Goal: Use online tool/utility: Utilize a website feature to perform a specific function

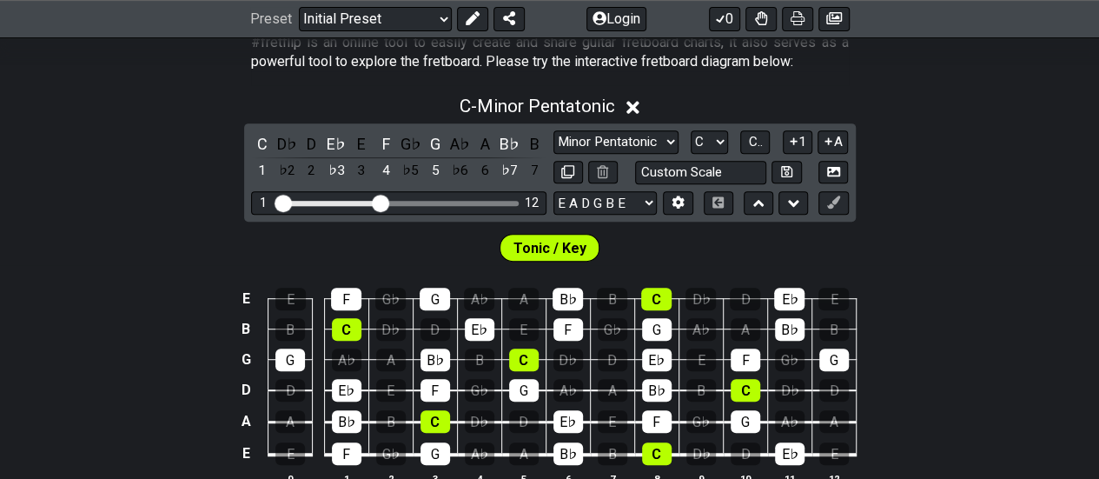
scroll to position [361, 0]
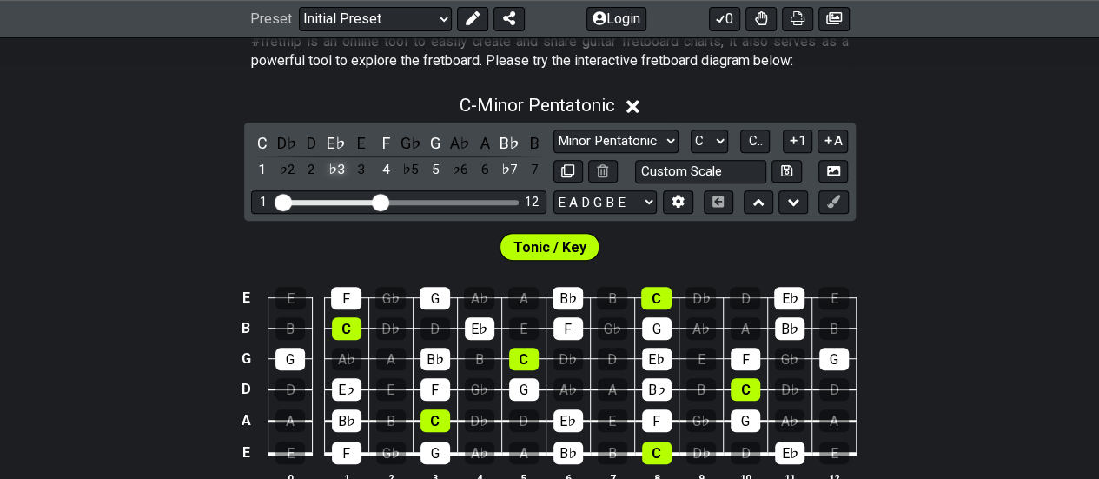
click at [338, 168] on div "♭3" at bounding box center [336, 169] width 23 height 23
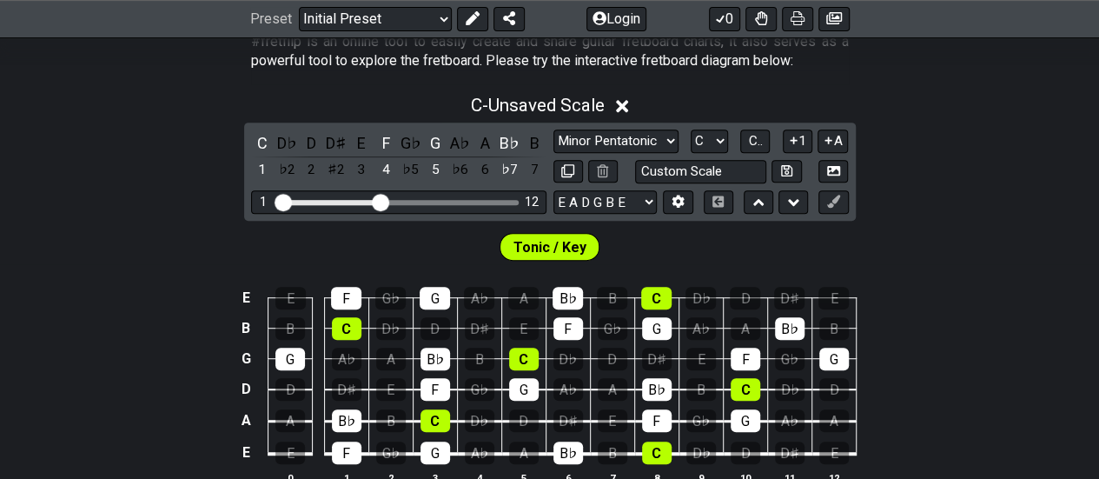
click at [338, 168] on div "♯2" at bounding box center [336, 169] width 23 height 23
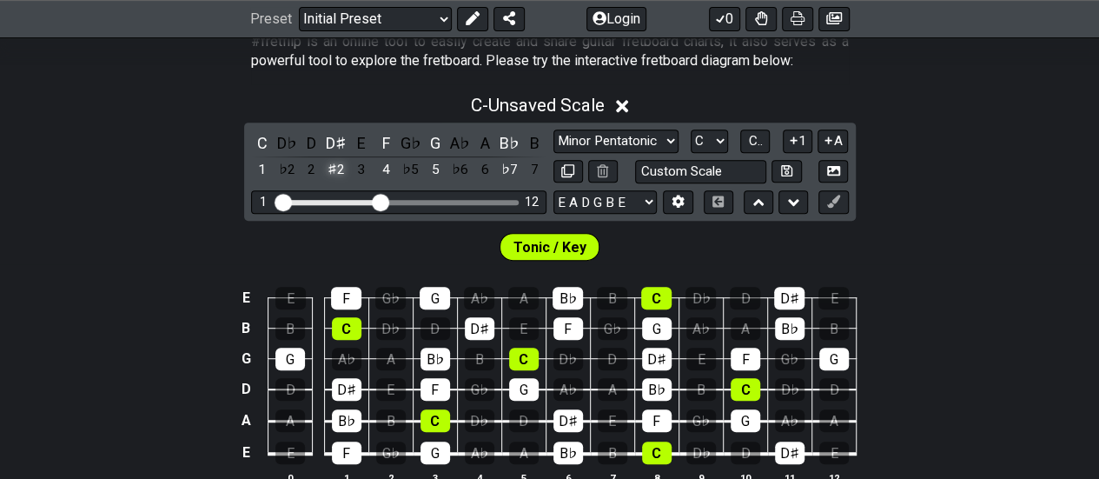
click at [337, 171] on div "♯2" at bounding box center [336, 169] width 23 height 23
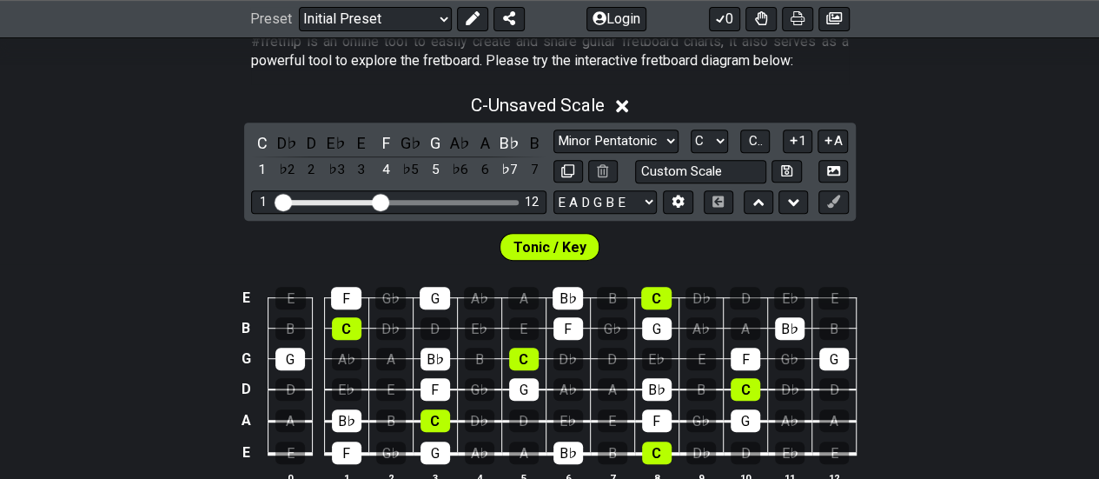
click at [337, 171] on div "♭3" at bounding box center [336, 169] width 23 height 23
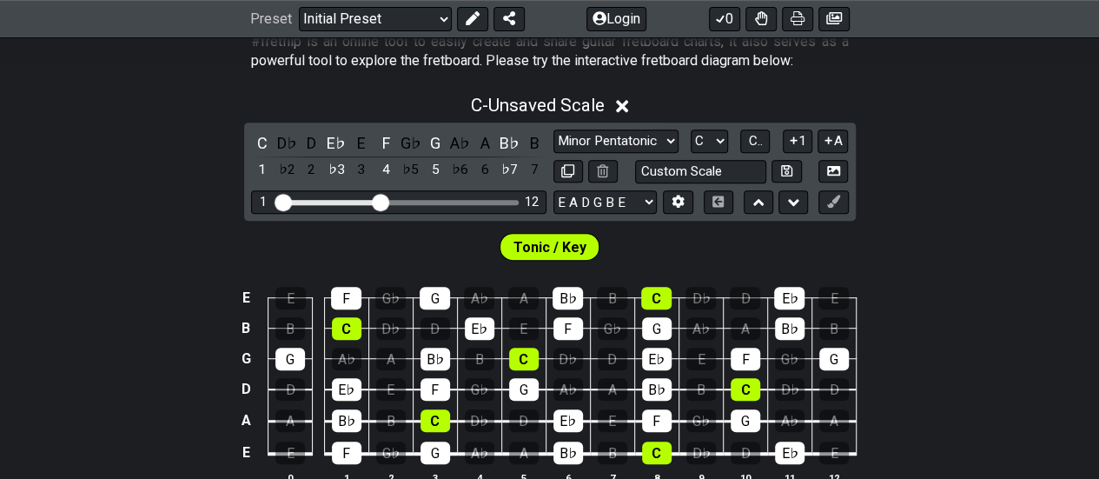
click at [337, 171] on div "♭3" at bounding box center [336, 169] width 23 height 23
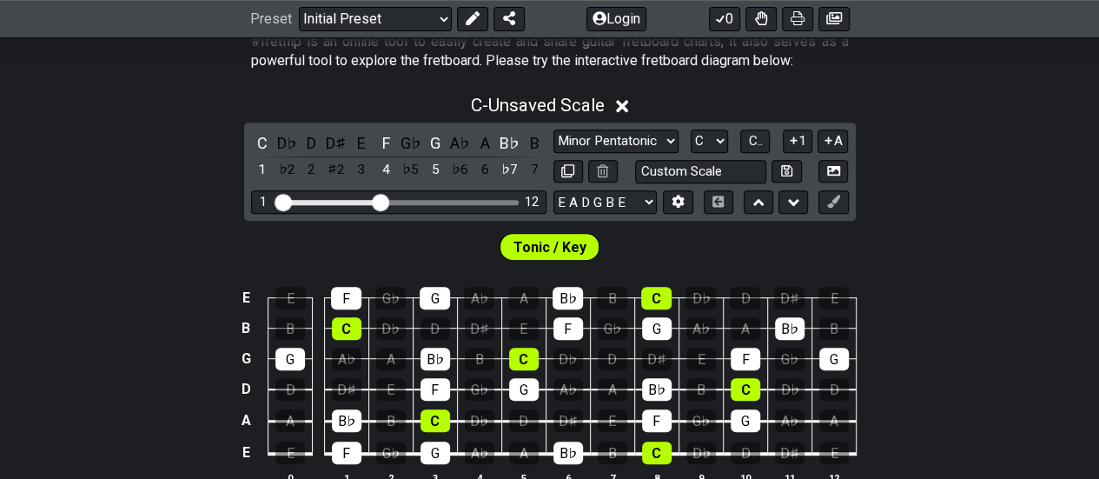
click at [337, 171] on div "♯2" at bounding box center [336, 169] width 23 height 23
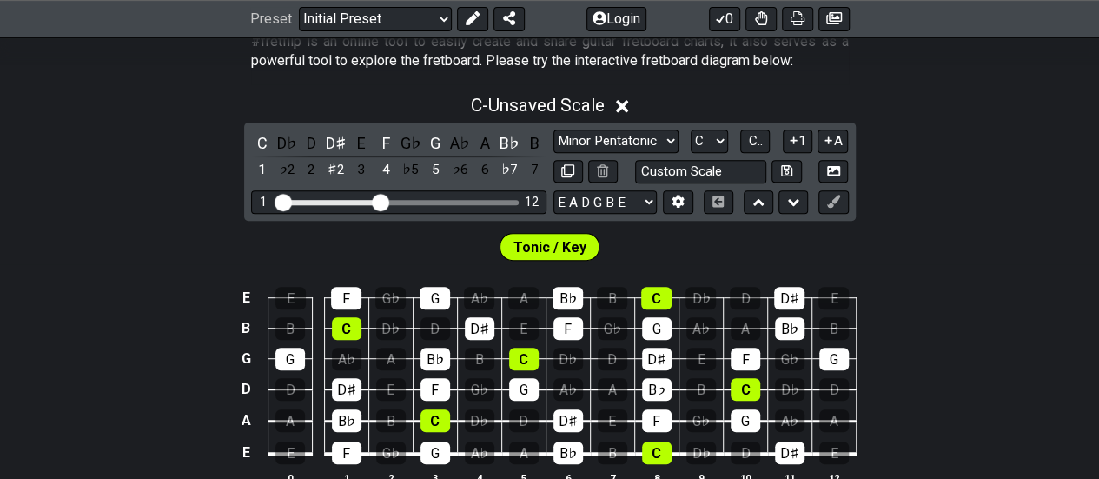
click at [337, 171] on div "♯2" at bounding box center [336, 169] width 23 height 23
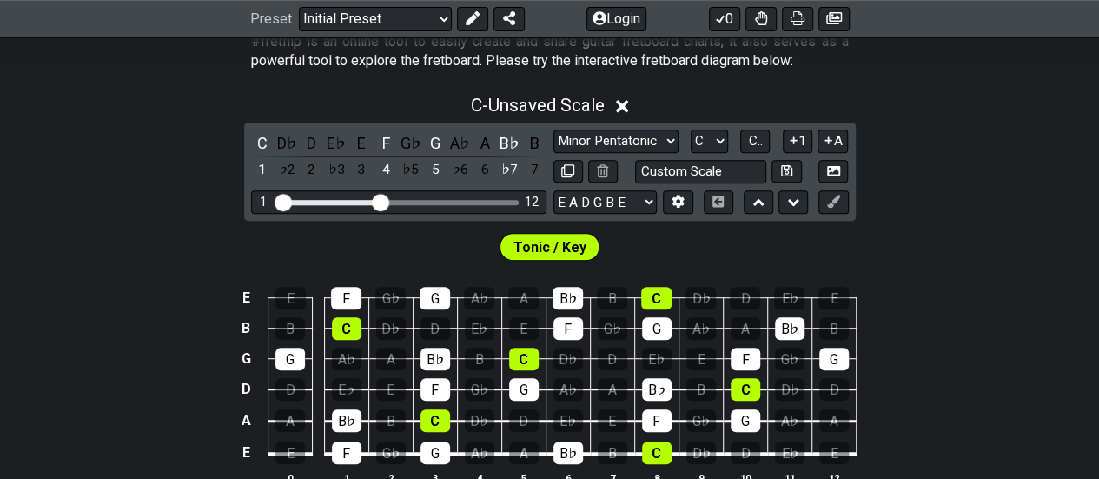
click at [337, 171] on div "♭3" at bounding box center [336, 169] width 23 height 23
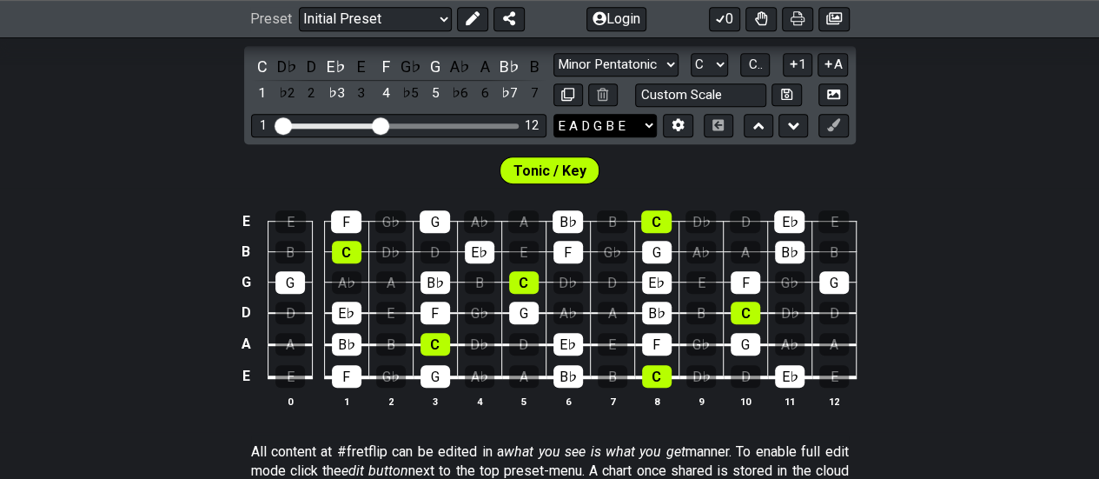
scroll to position [440, 0]
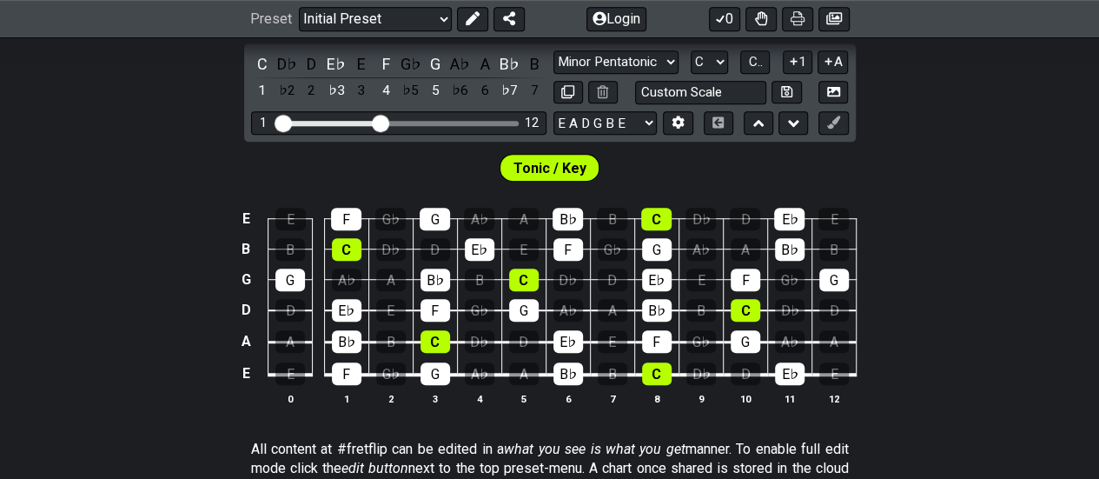
click at [561, 156] on span "Tonic / Key" at bounding box center [550, 168] width 73 height 25
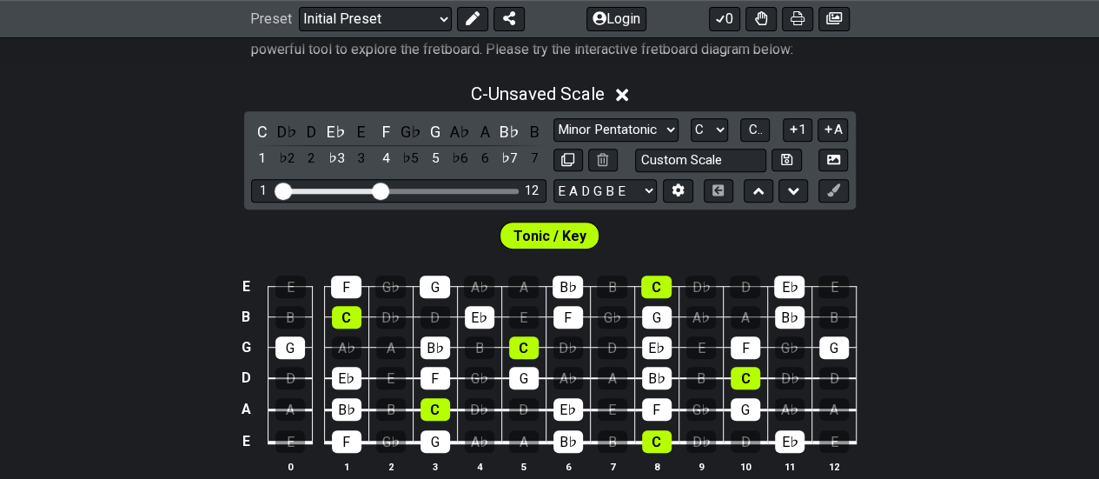
scroll to position [371, 0]
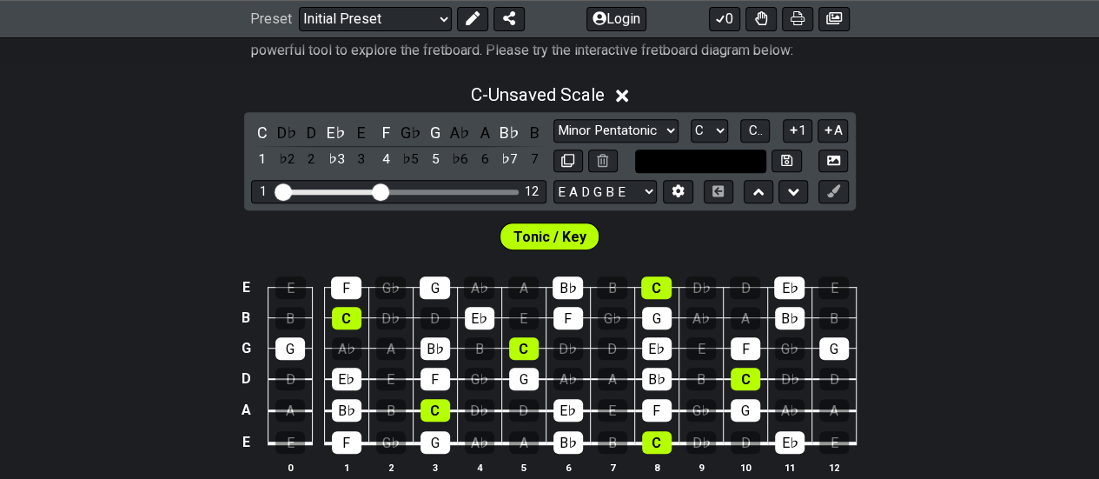
click at [678, 153] on input "text" at bounding box center [701, 160] width 132 height 23
type input "Custom Scale"
click at [706, 134] on select "A♭ A A♯ B♭ B C C♯ D♭ D D♯ E♭ E F F♯ G♭ G G♯" at bounding box center [709, 130] width 37 height 23
select select "B"
click at [691, 119] on select "A♭ A A♯ B♭ B C C♯ D♭ D D♯ E♭ E F F♯ G♭ G G♯" at bounding box center [709, 130] width 37 height 23
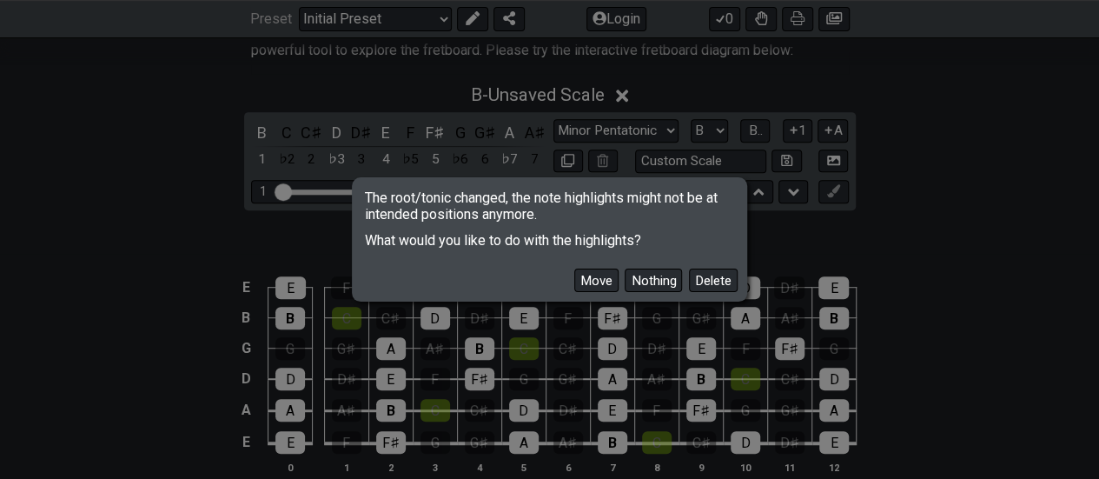
drag, startPoint x: 721, startPoint y: 289, endPoint x: 807, endPoint y: 364, distance: 114.0
click at [806, 364] on div "The root/tonic changed, the note highlights might not be at intended positions …" at bounding box center [549, 239] width 1099 height 479
